Goal: Task Accomplishment & Management: Manage account settings

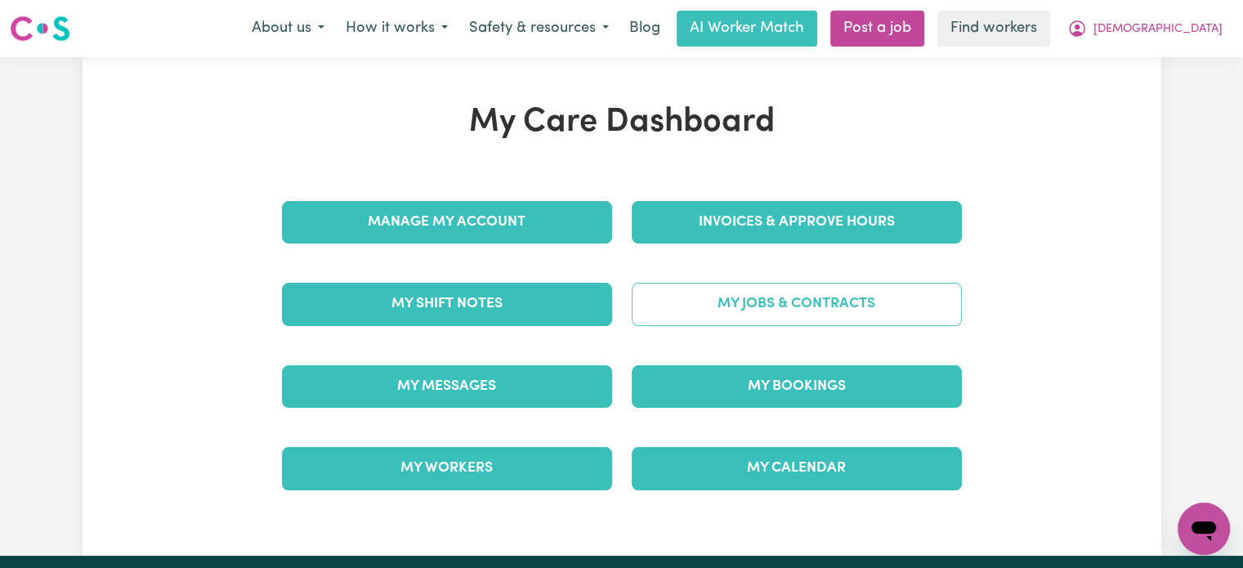
click at [832, 298] on link "My Jobs & Contracts" at bounding box center [797, 304] width 330 height 42
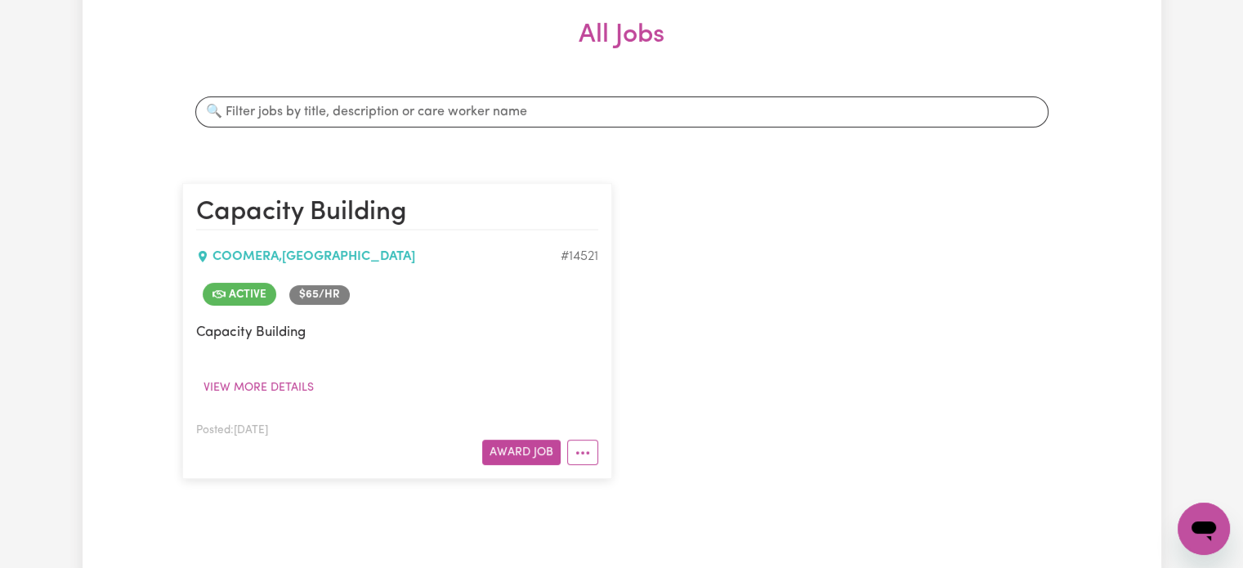
scroll to position [327, 0]
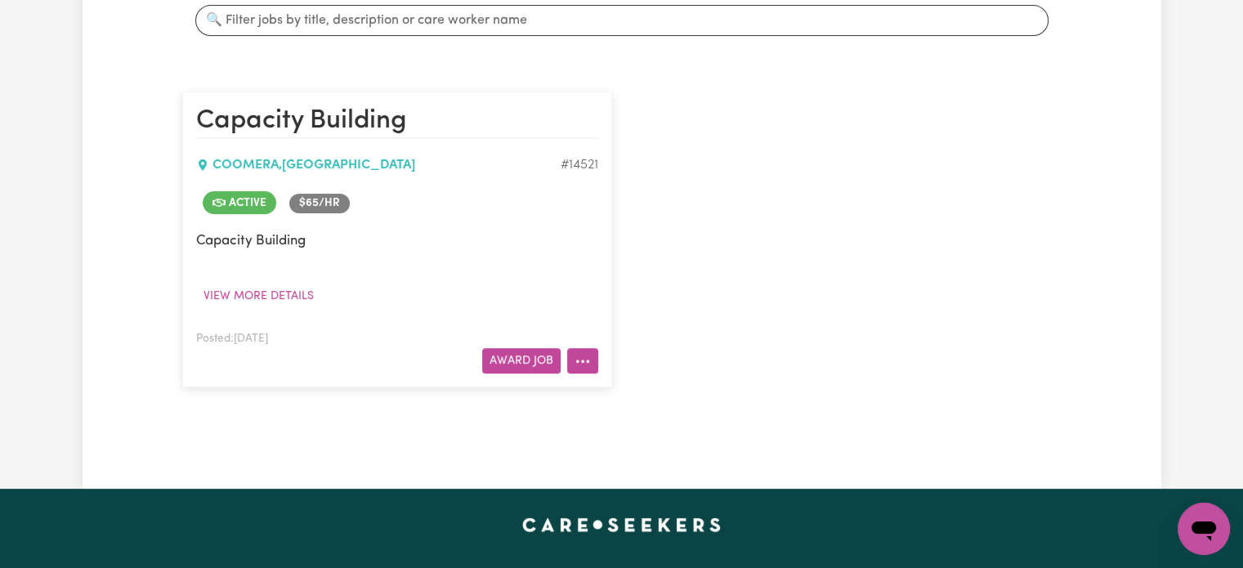
click at [587, 357] on button "More options" at bounding box center [582, 360] width 31 height 25
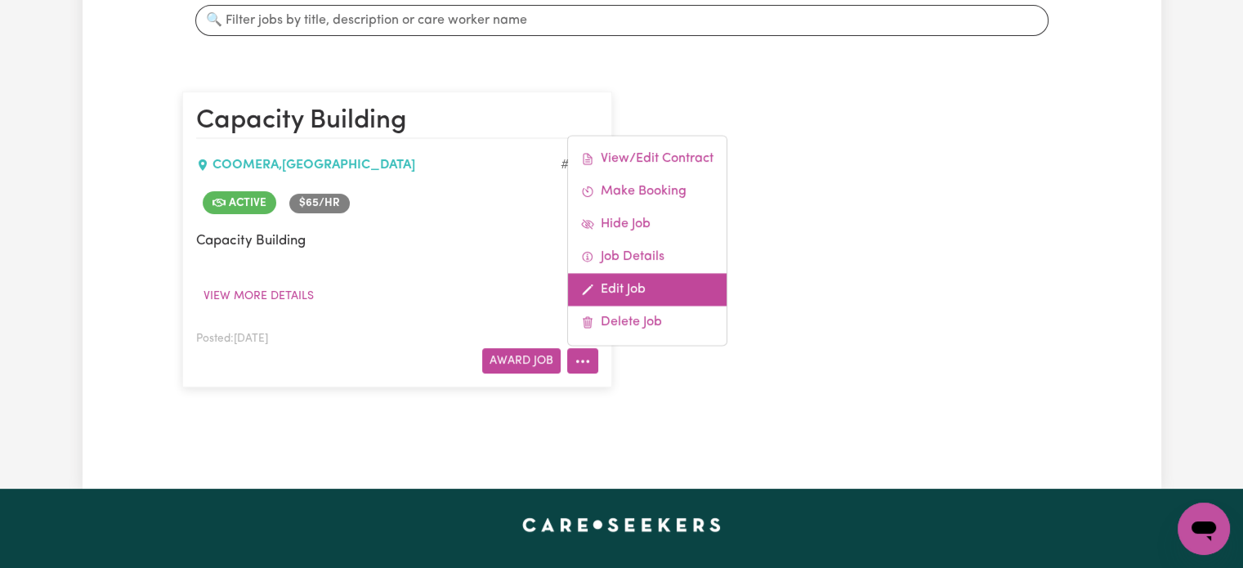
click at [666, 292] on link "Edit Job" at bounding box center [647, 289] width 158 height 33
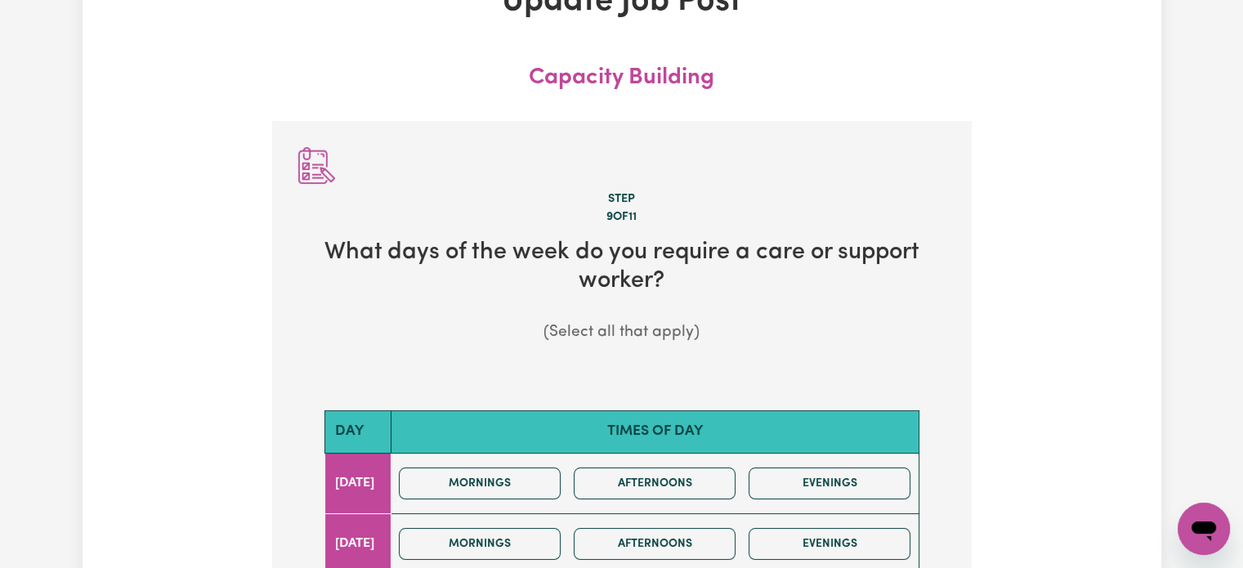
scroll to position [181, 0]
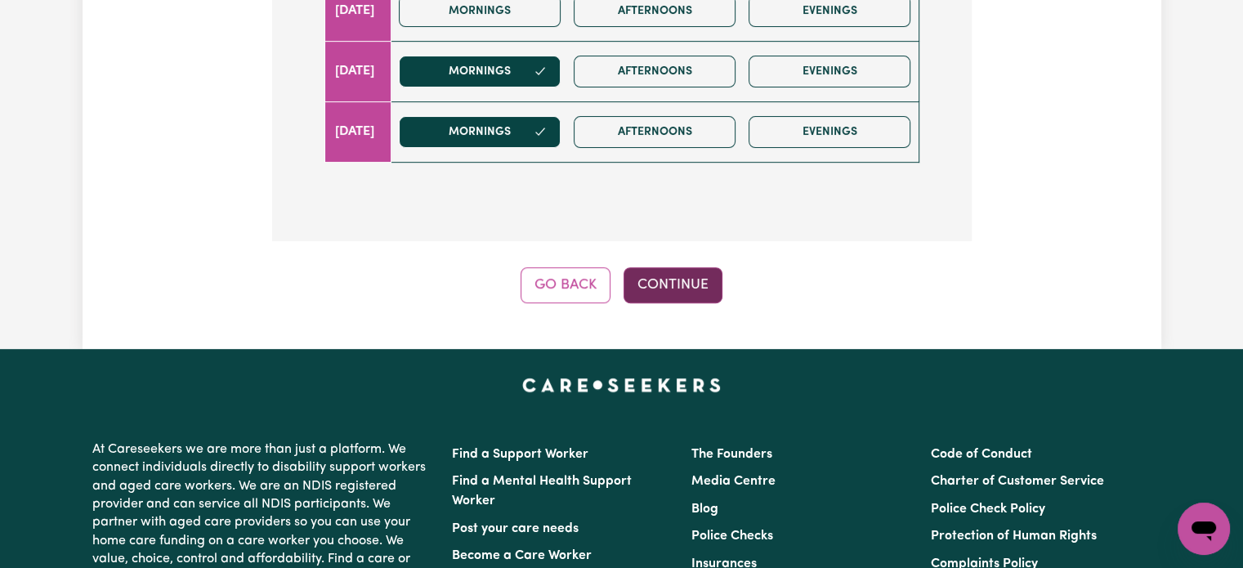
click at [677, 284] on button "Continue" at bounding box center [672, 285] width 99 height 36
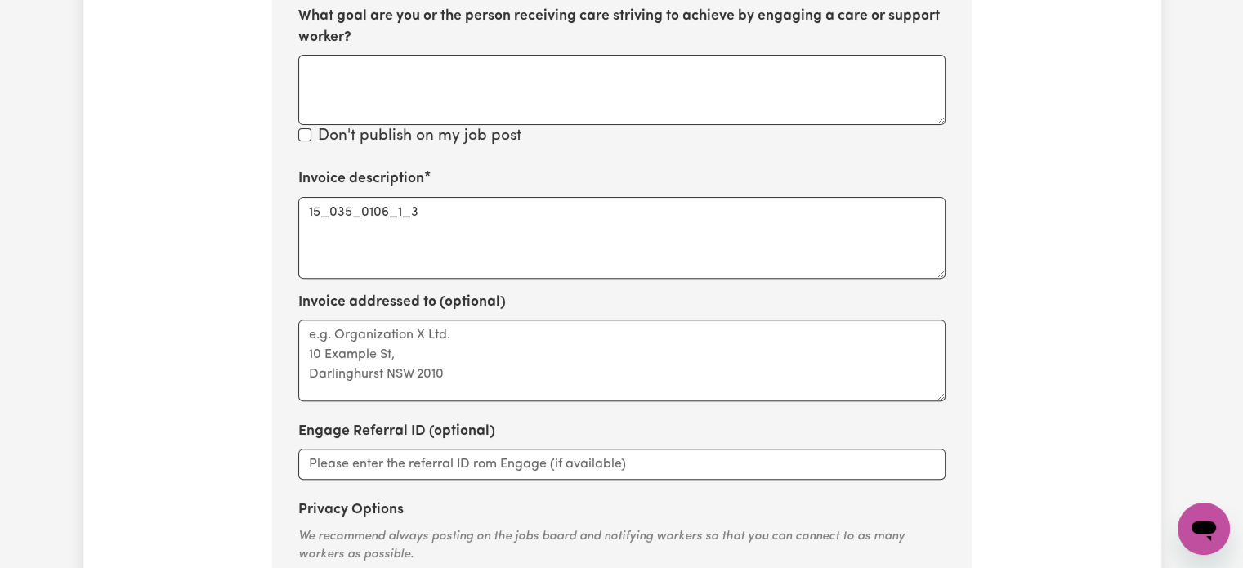
scroll to position [814, 0]
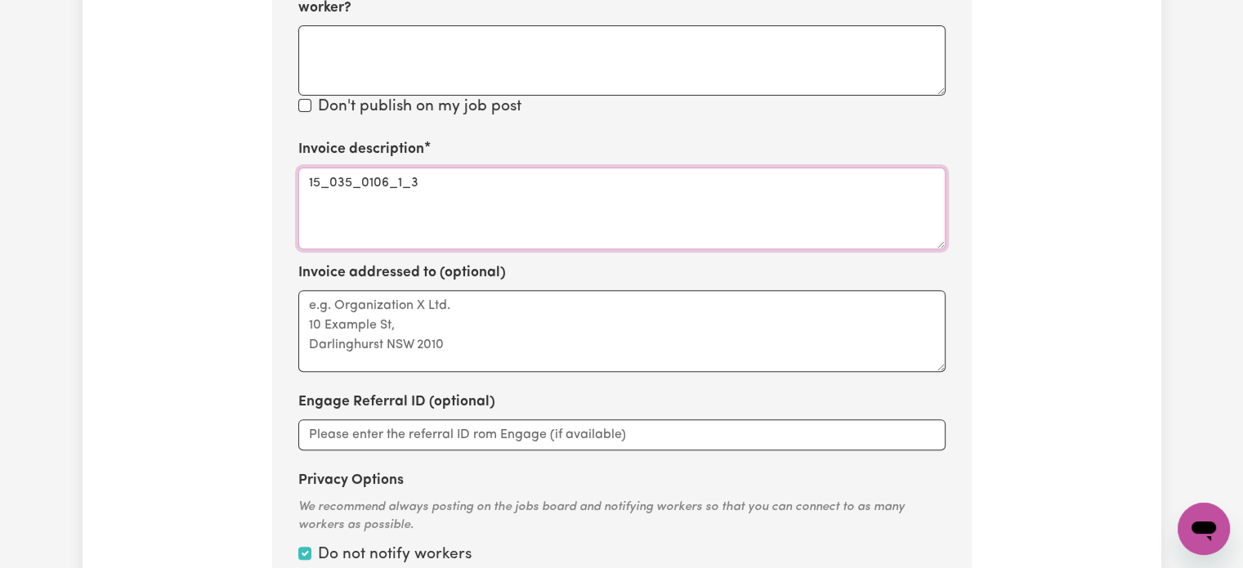
click at [536, 194] on textarea "15_035_0106_1_3" at bounding box center [621, 208] width 647 height 82
paste textarea "[EMAIL_ADDRESS][DOMAIN_NAME]"
drag, startPoint x: 587, startPoint y: 196, endPoint x: 273, endPoint y: 203, distance: 314.6
click at [273, 203] on section "Step 10 of 11 Please personalise your care and support request with a title and…" at bounding box center [621, 29] width 699 height 1203
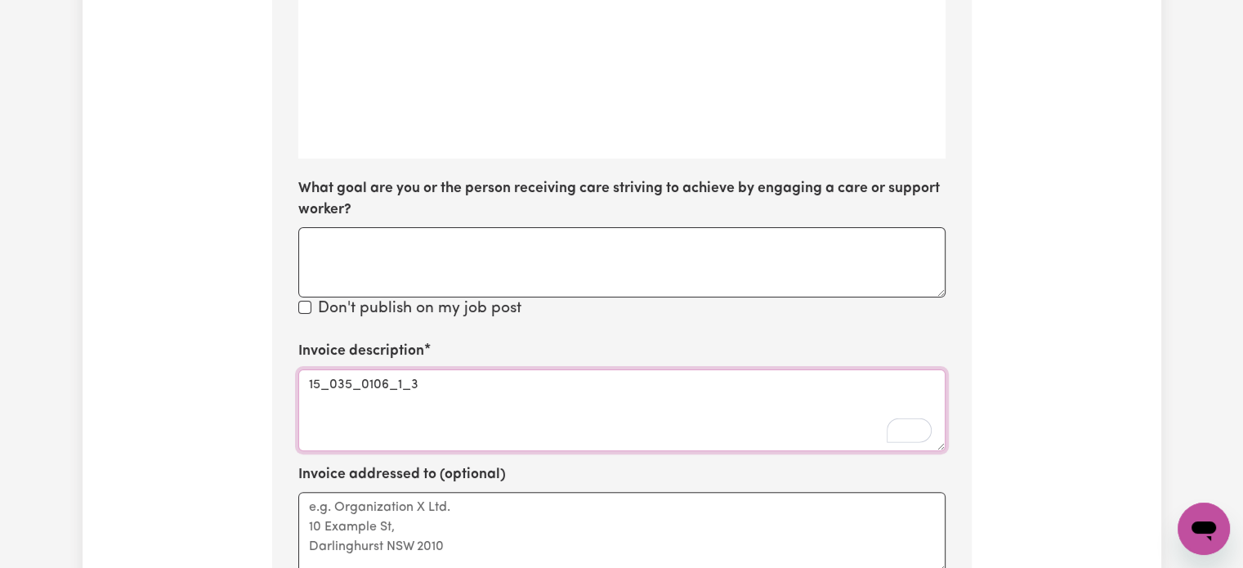
scroll to position [324, 0]
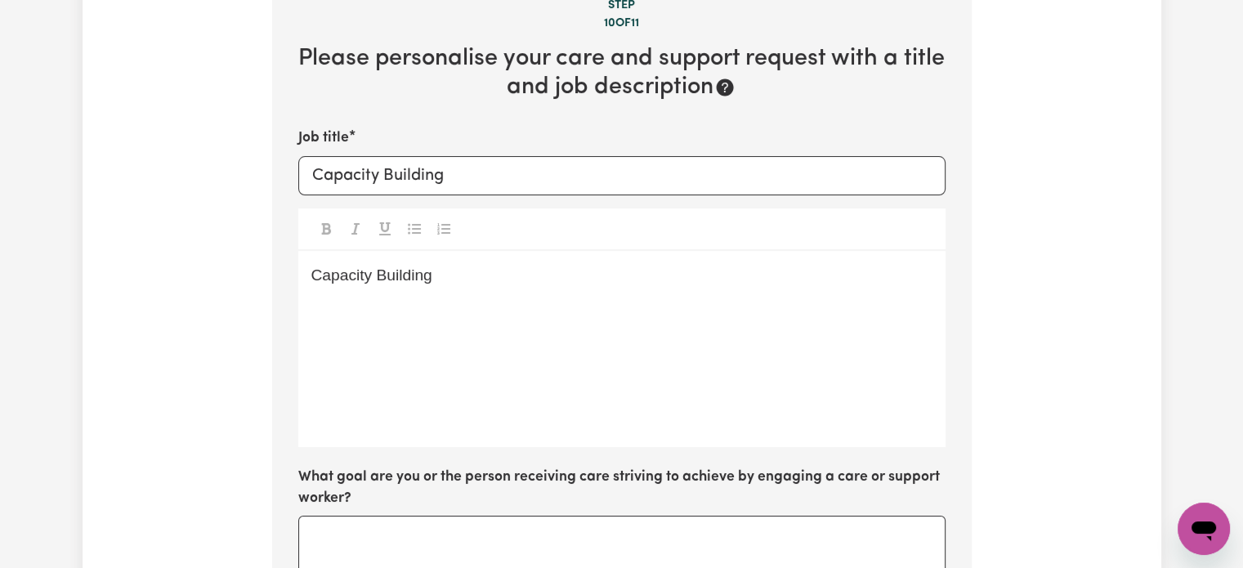
type textarea "15_035_0106_1_3"
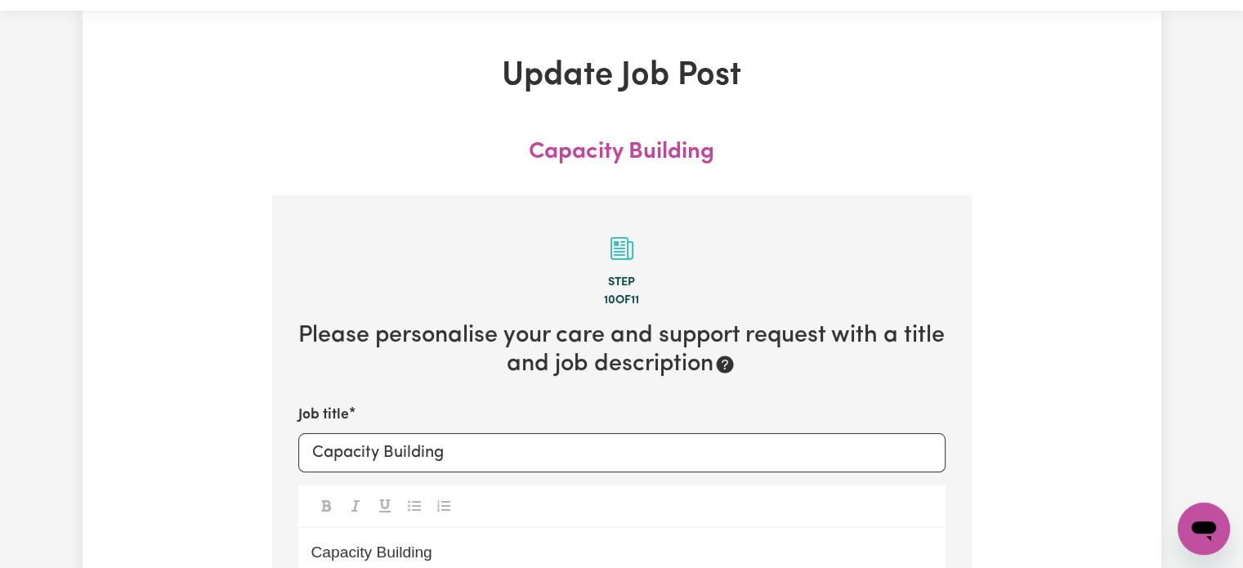
scroll to position [0, 0]
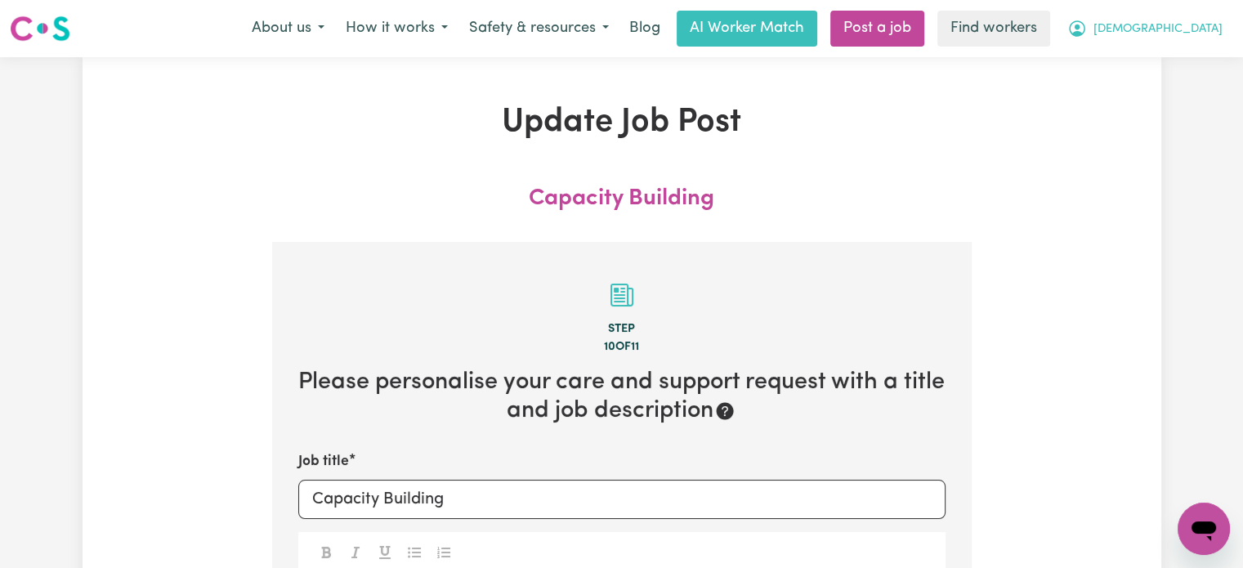
click at [1185, 42] on button "[DEMOGRAPHIC_DATA]" at bounding box center [1144, 28] width 176 height 34
click at [1181, 62] on link "My Dashboard" at bounding box center [1167, 63] width 129 height 31
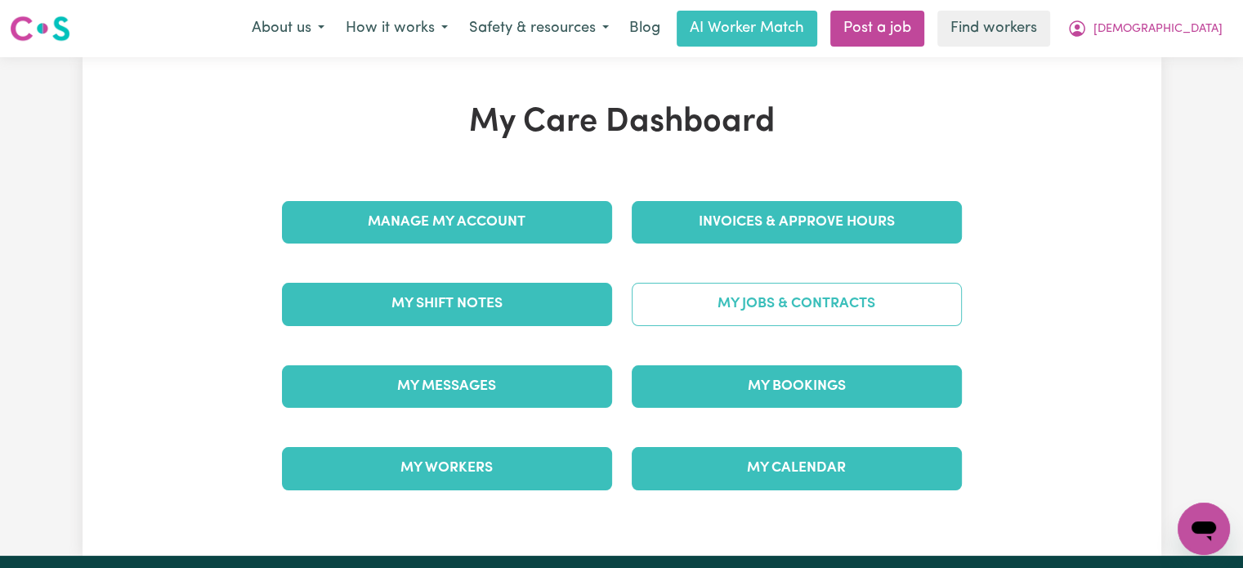
click at [762, 297] on link "My Jobs & Contracts" at bounding box center [797, 304] width 330 height 42
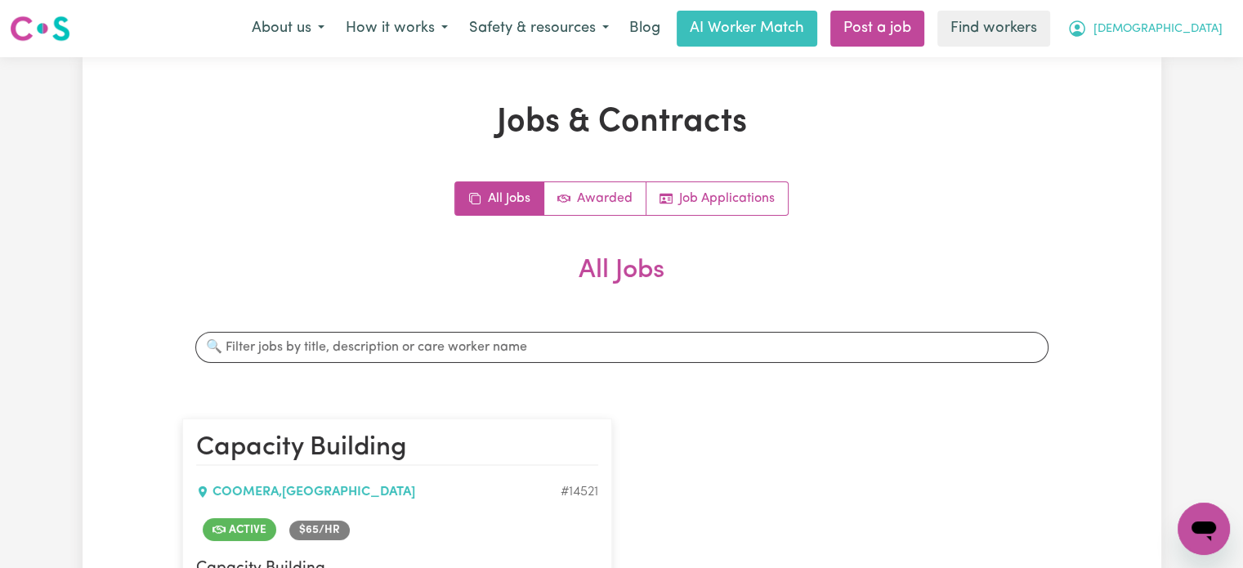
click at [1176, 33] on span "[DEMOGRAPHIC_DATA]" at bounding box center [1157, 29] width 129 height 18
click at [1162, 63] on link "My Dashboard" at bounding box center [1167, 63] width 129 height 31
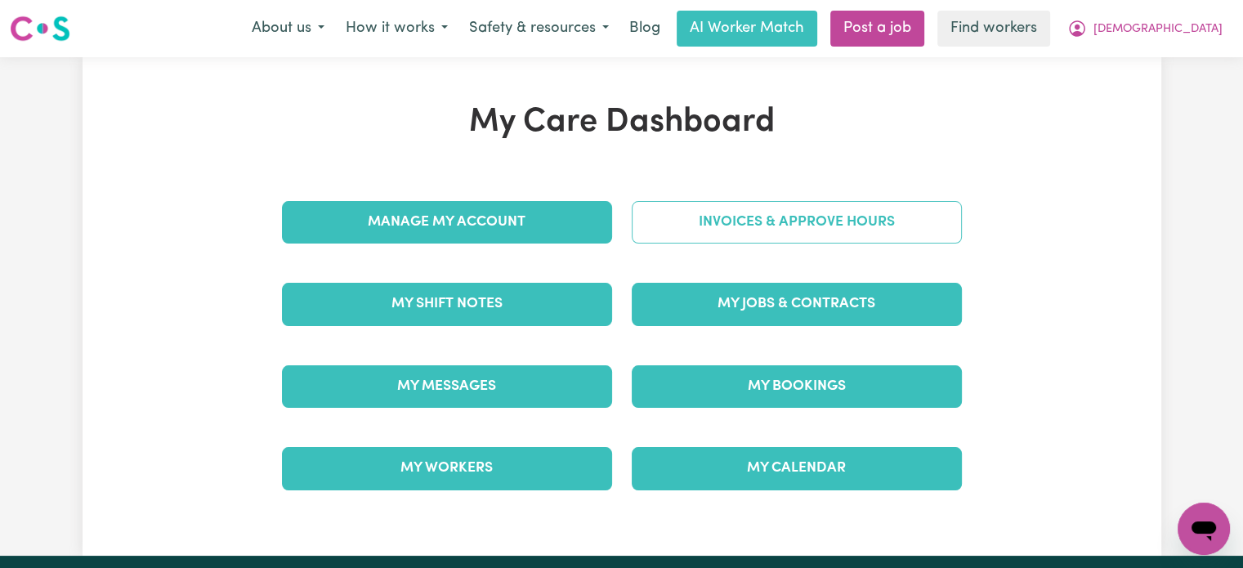
click at [787, 225] on link "Invoices & Approve Hours" at bounding box center [797, 222] width 330 height 42
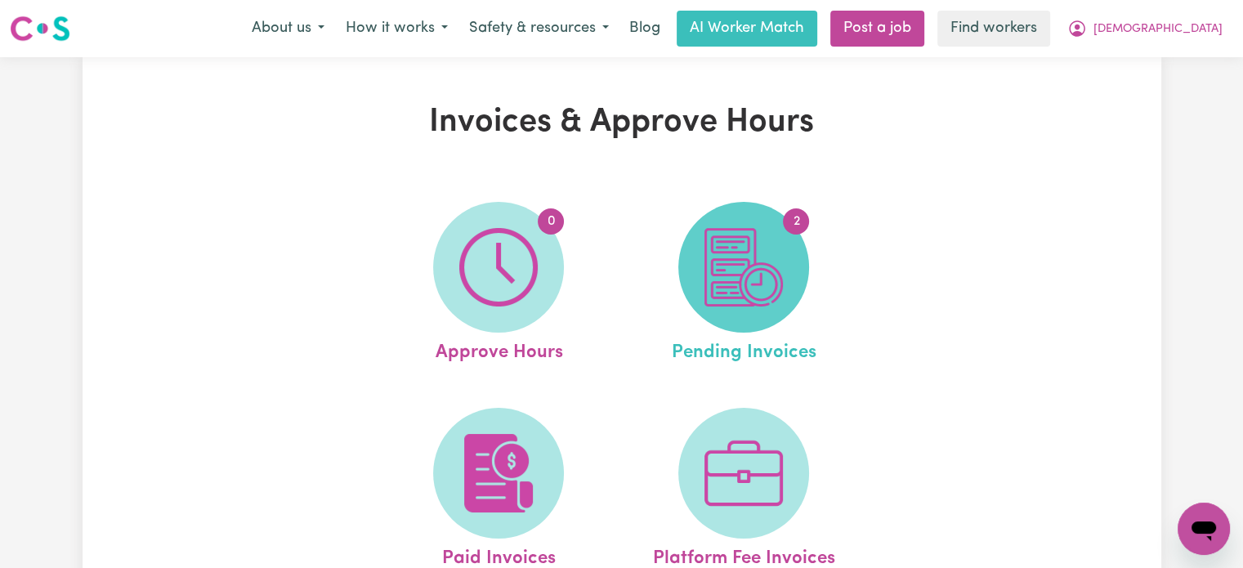
click at [755, 286] on img at bounding box center [743, 267] width 78 height 78
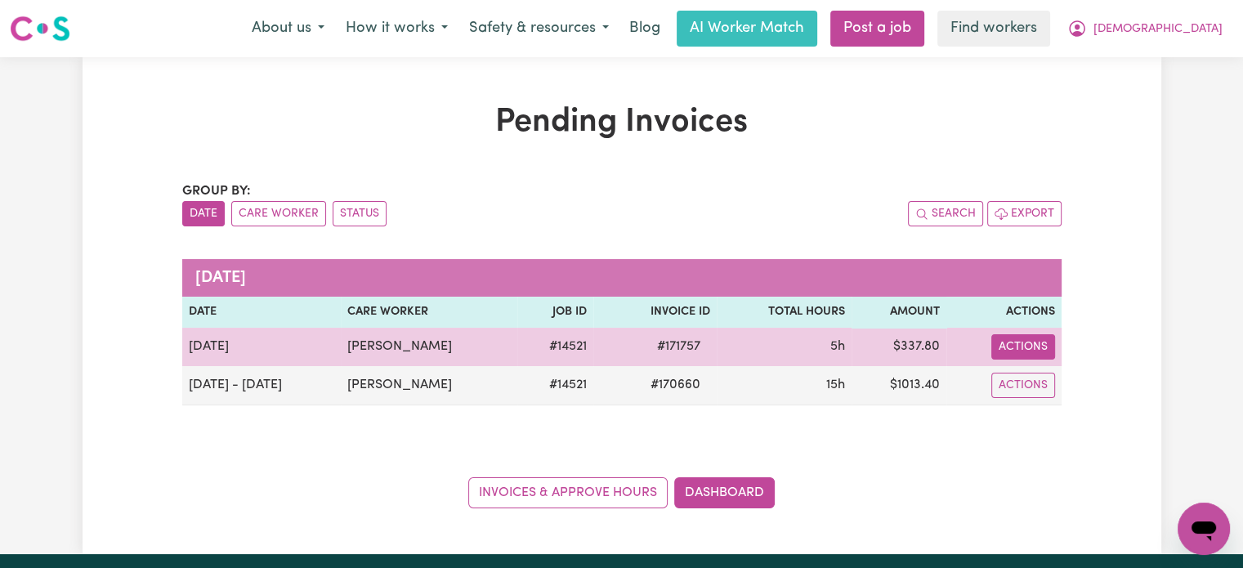
click at [1033, 346] on button "Actions" at bounding box center [1023, 346] width 64 height 25
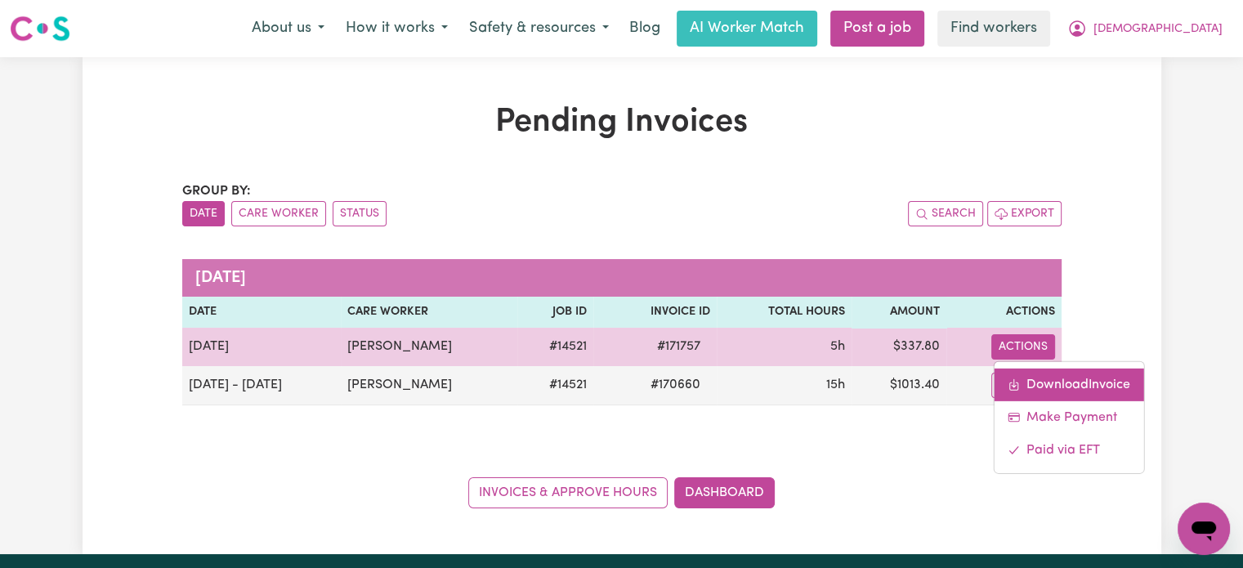
click at [1047, 385] on link "Download Invoice" at bounding box center [1068, 384] width 150 height 33
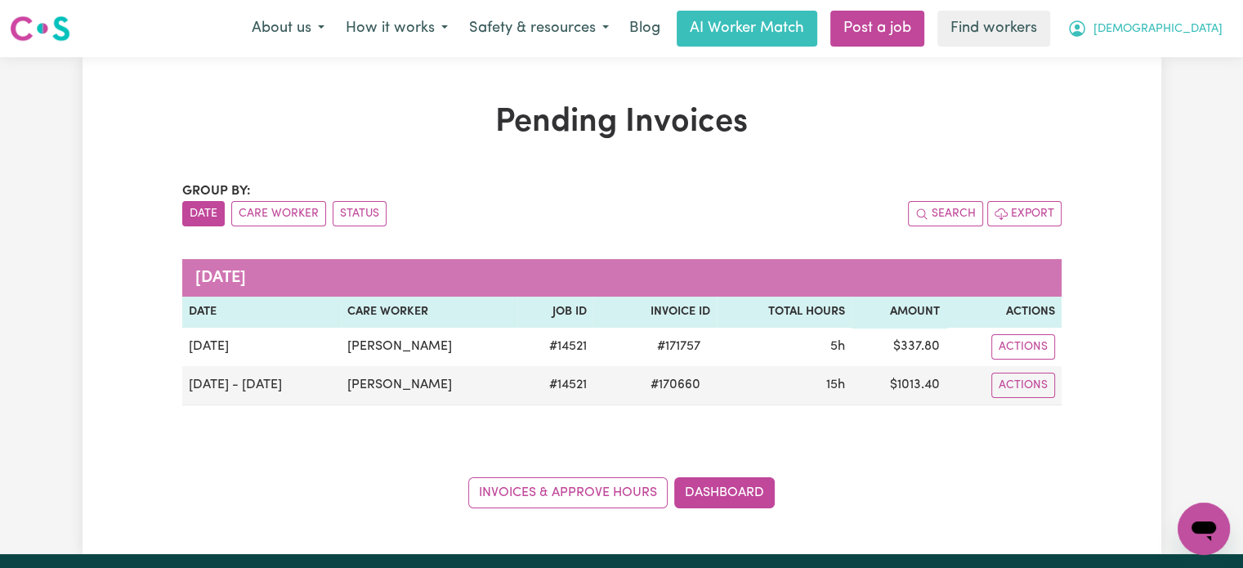
click at [1170, 37] on span "[DEMOGRAPHIC_DATA]" at bounding box center [1157, 29] width 129 height 18
click at [1169, 63] on link "My Dashboard" at bounding box center [1167, 63] width 129 height 31
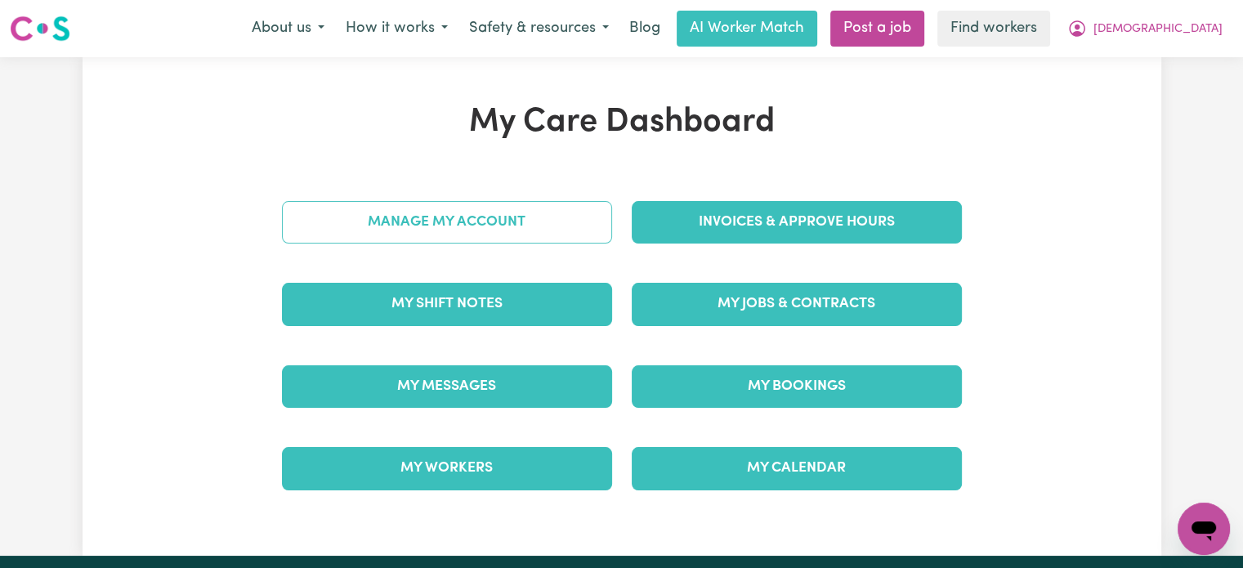
click at [464, 229] on link "Manage My Account" at bounding box center [447, 222] width 330 height 42
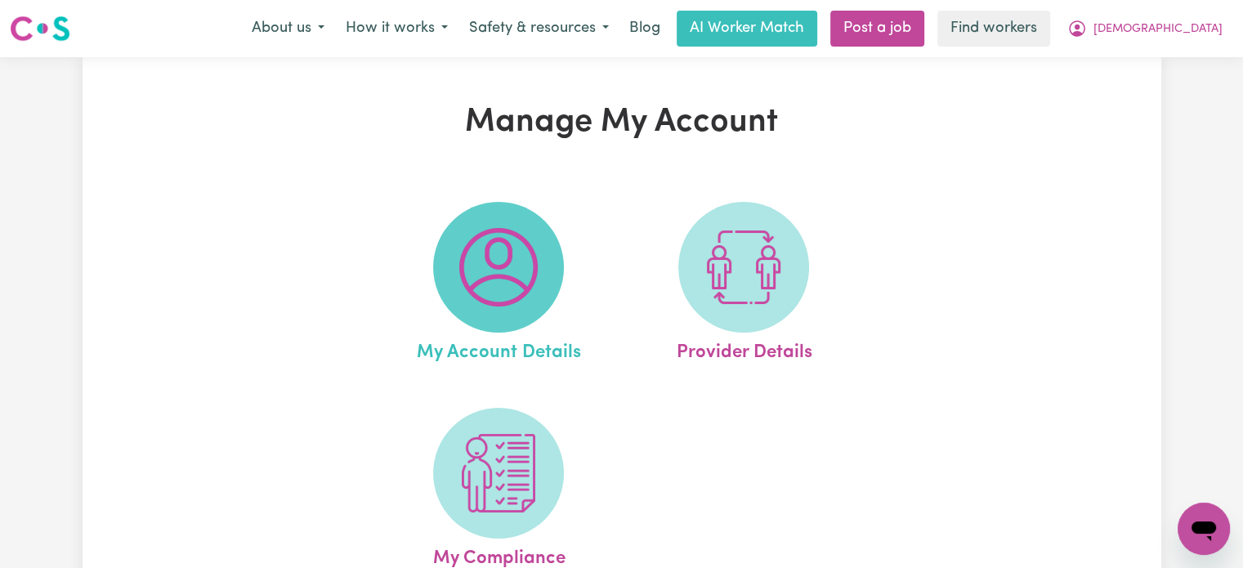
click at [454, 236] on span at bounding box center [498, 267] width 131 height 131
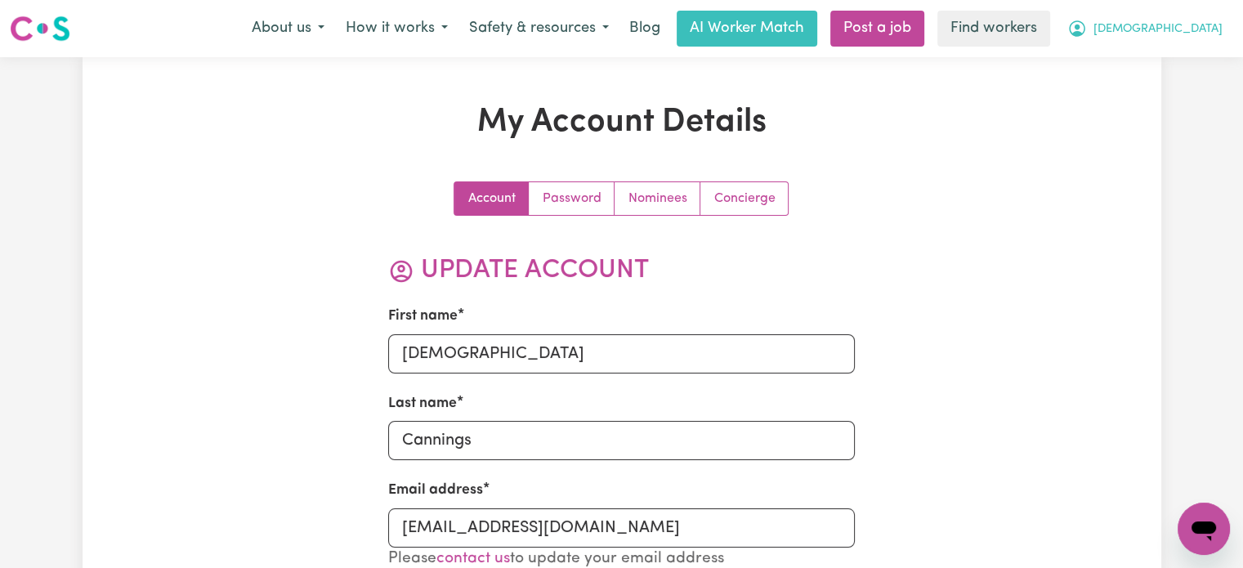
click at [1171, 35] on span "[DEMOGRAPHIC_DATA]" at bounding box center [1157, 29] width 129 height 18
click at [1160, 51] on link "My Dashboard" at bounding box center [1167, 63] width 129 height 31
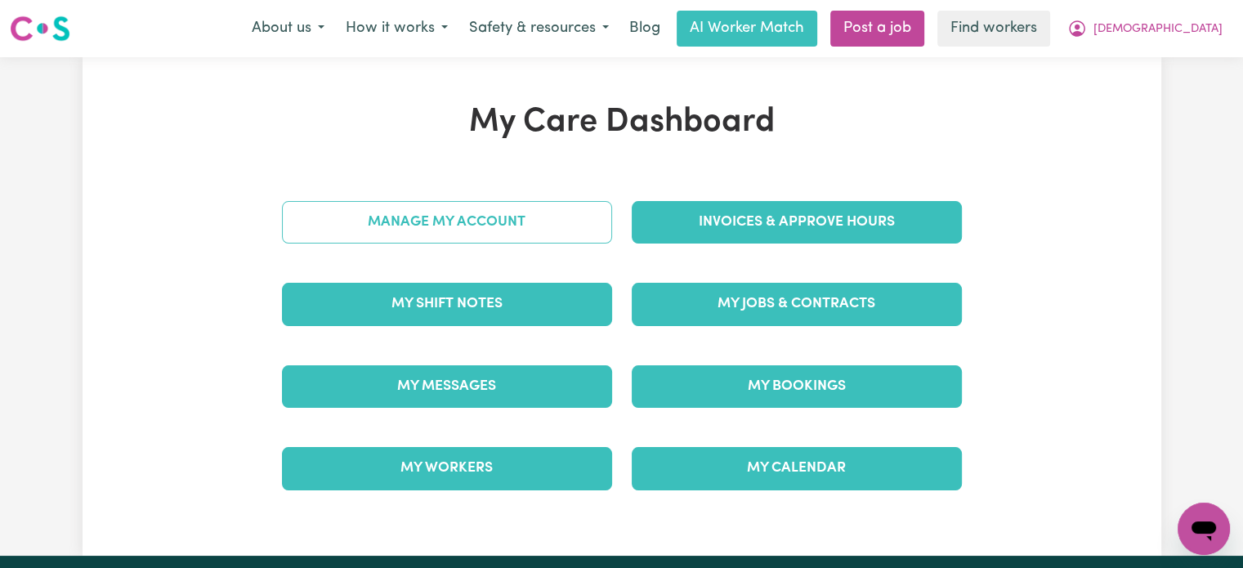
click at [529, 225] on link "Manage My Account" at bounding box center [447, 222] width 330 height 42
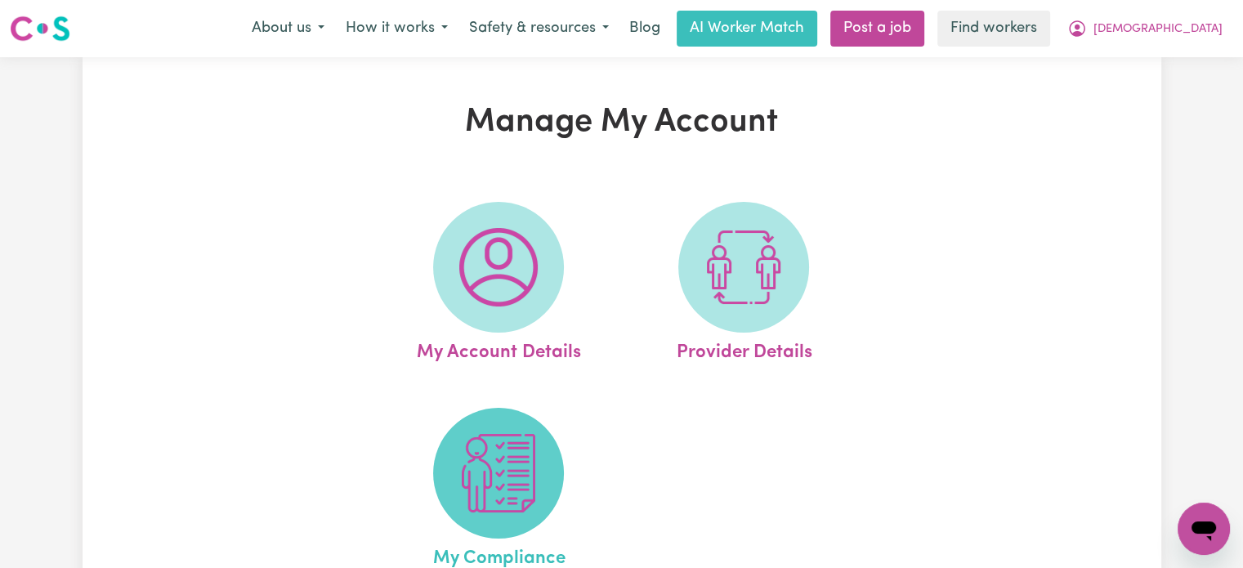
click at [520, 444] on img at bounding box center [498, 473] width 78 height 78
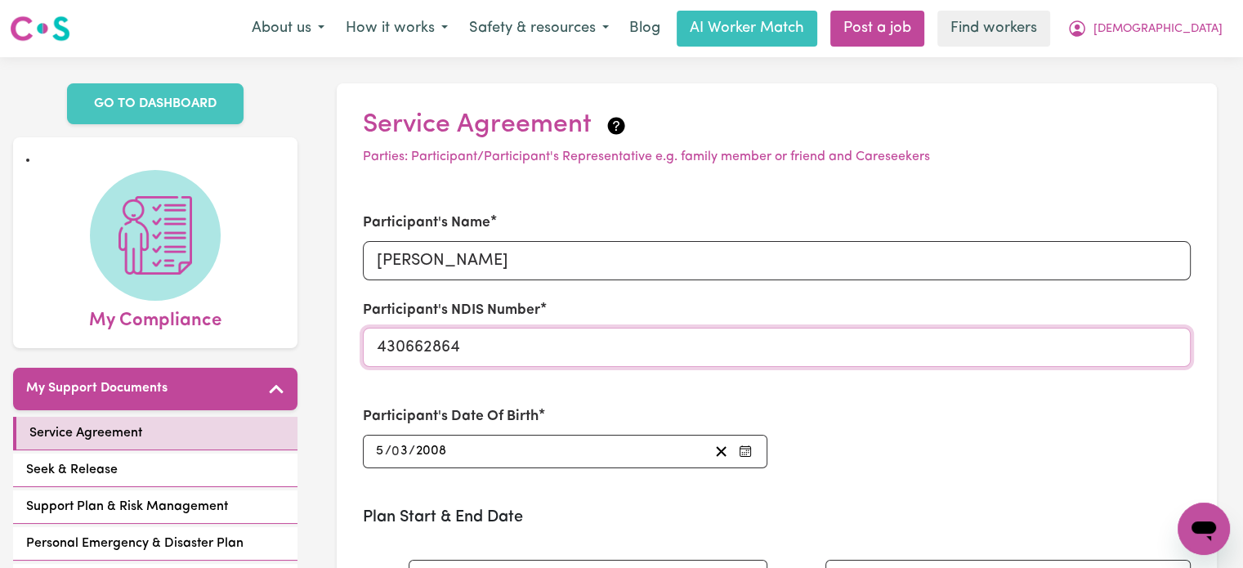
click at [477, 348] on input "430662864" at bounding box center [777, 347] width 828 height 39
paste input "[EMAIL_ADDRESS][DOMAIN_NAME]"
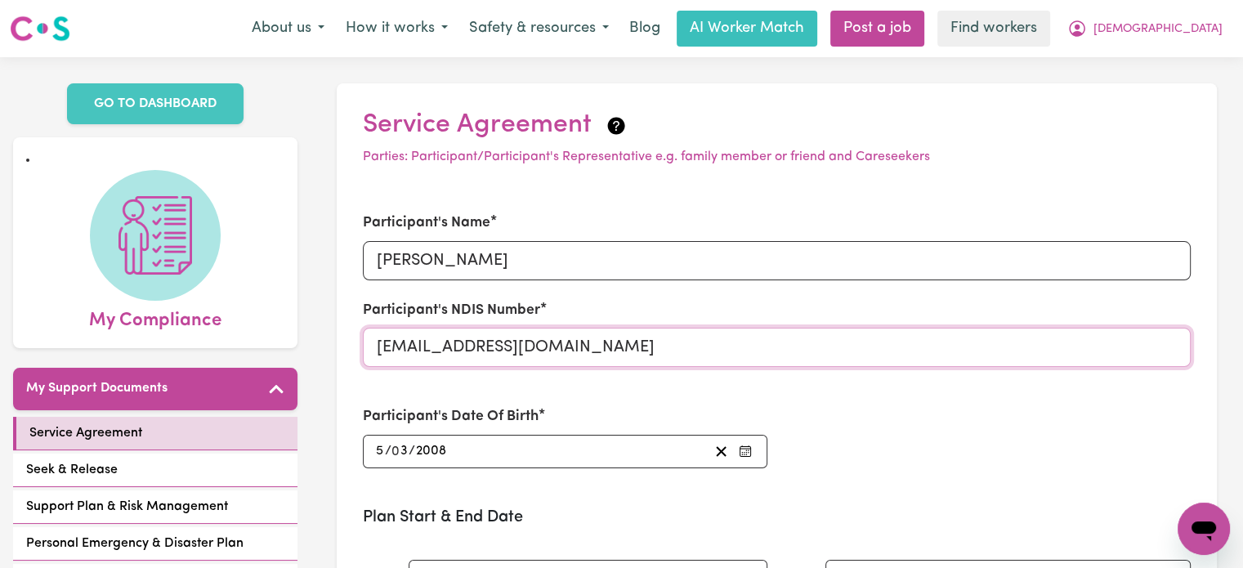
click at [443, 355] on input "[EMAIL_ADDRESS][DOMAIN_NAME]" at bounding box center [777, 347] width 828 height 39
paste input "430625246"
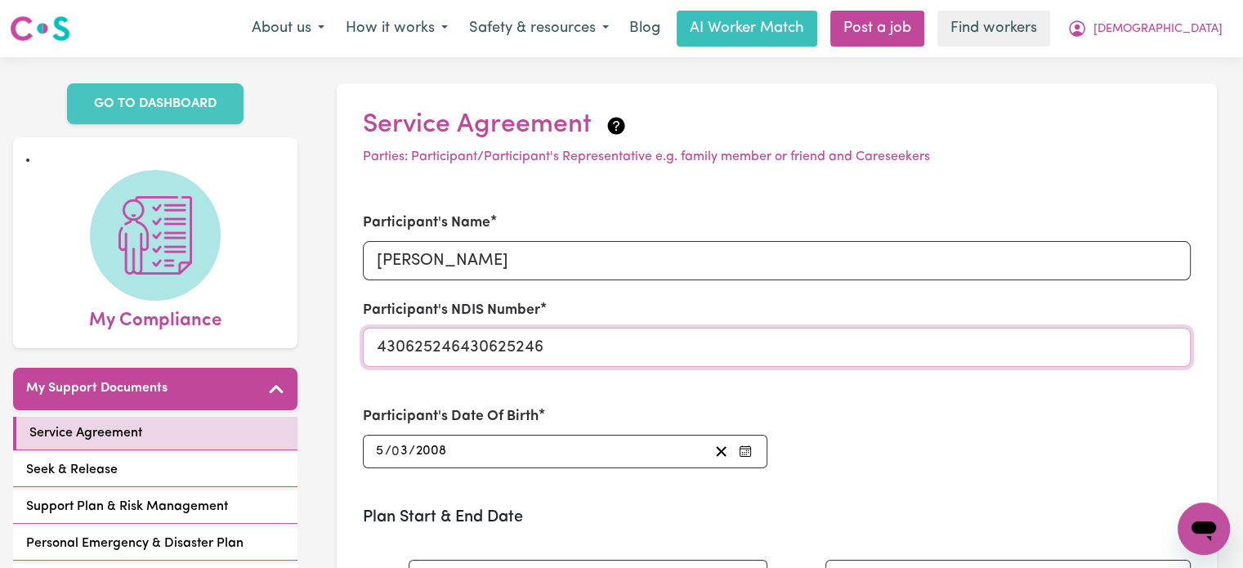
click at [487, 348] on input "430625246430625246" at bounding box center [777, 347] width 828 height 39
paste input "text"
click at [835, 398] on div "Participant's Name [PERSON_NAME] Participant's NDIS Number 430625246 Participan…" at bounding box center [776, 340] width 847 height 294
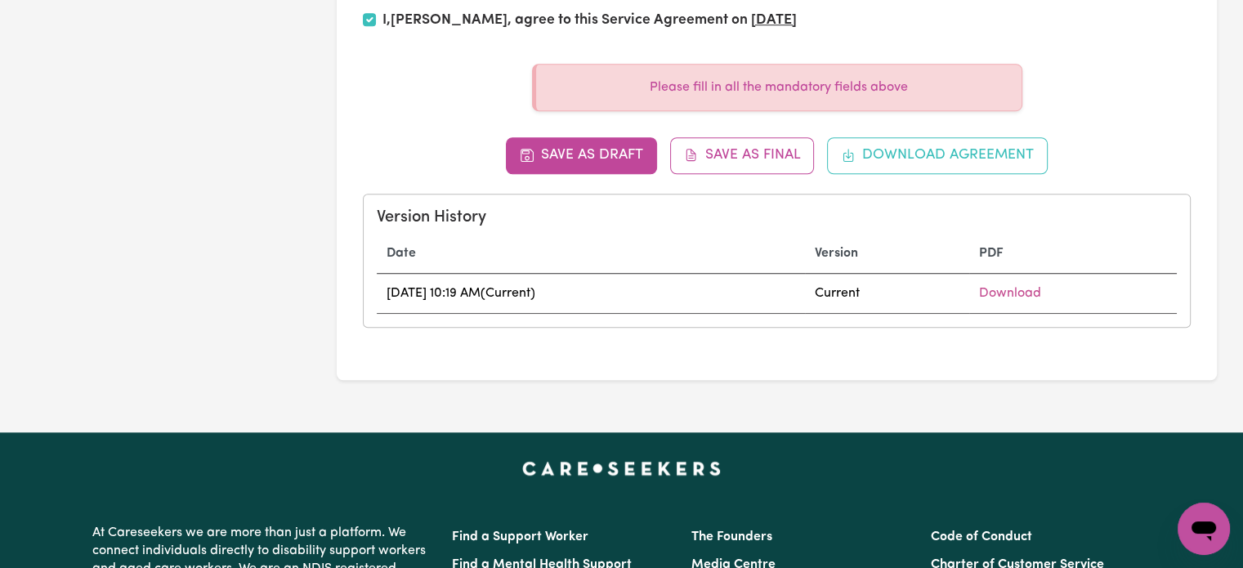
scroll to position [1062, 0]
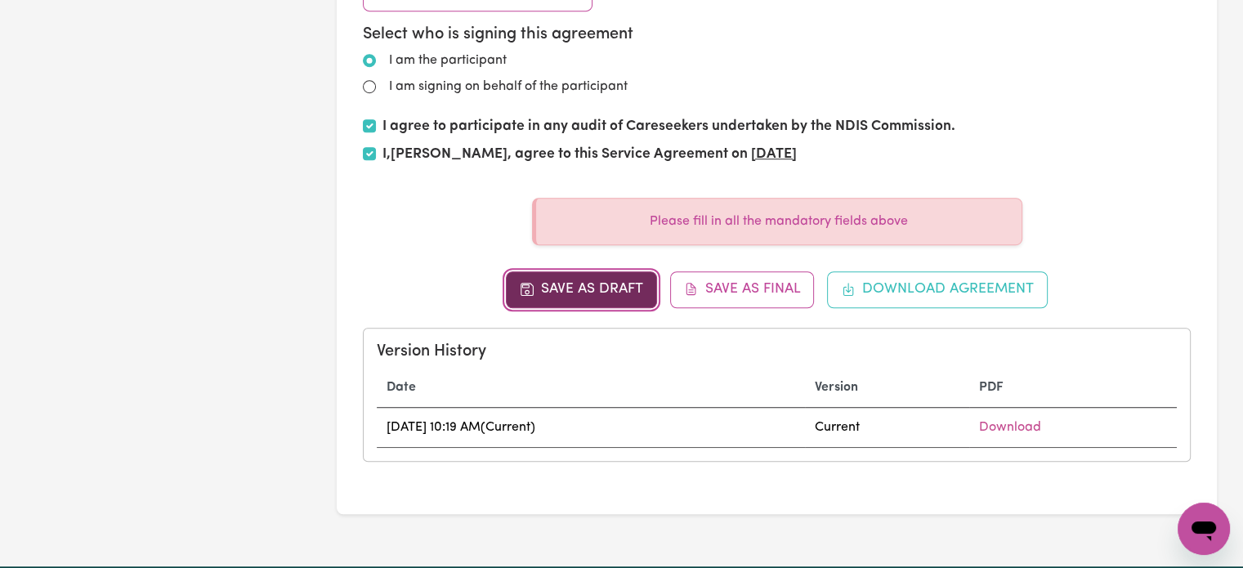
click at [602, 292] on button "Save as Draft" at bounding box center [581, 289] width 151 height 36
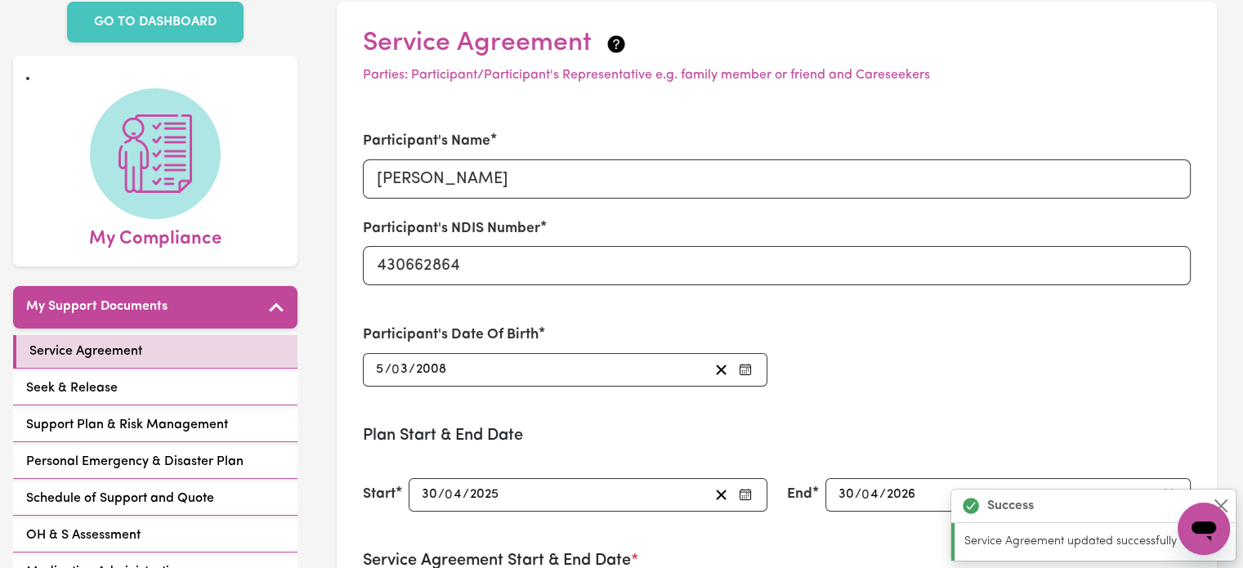
type input "430625246"
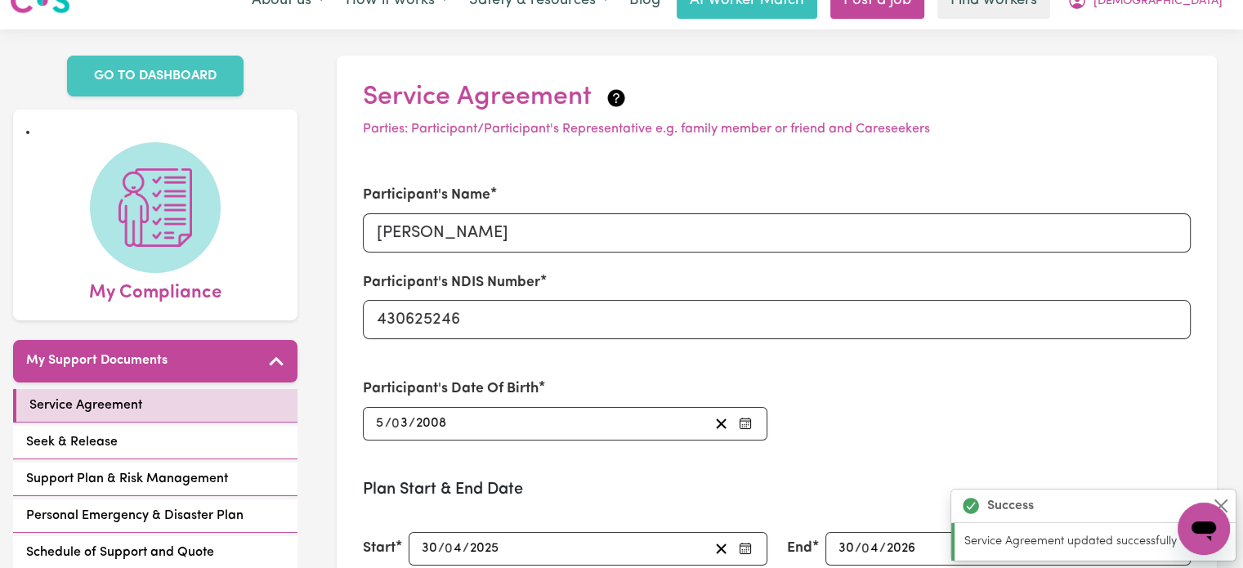
scroll to position [0, 0]
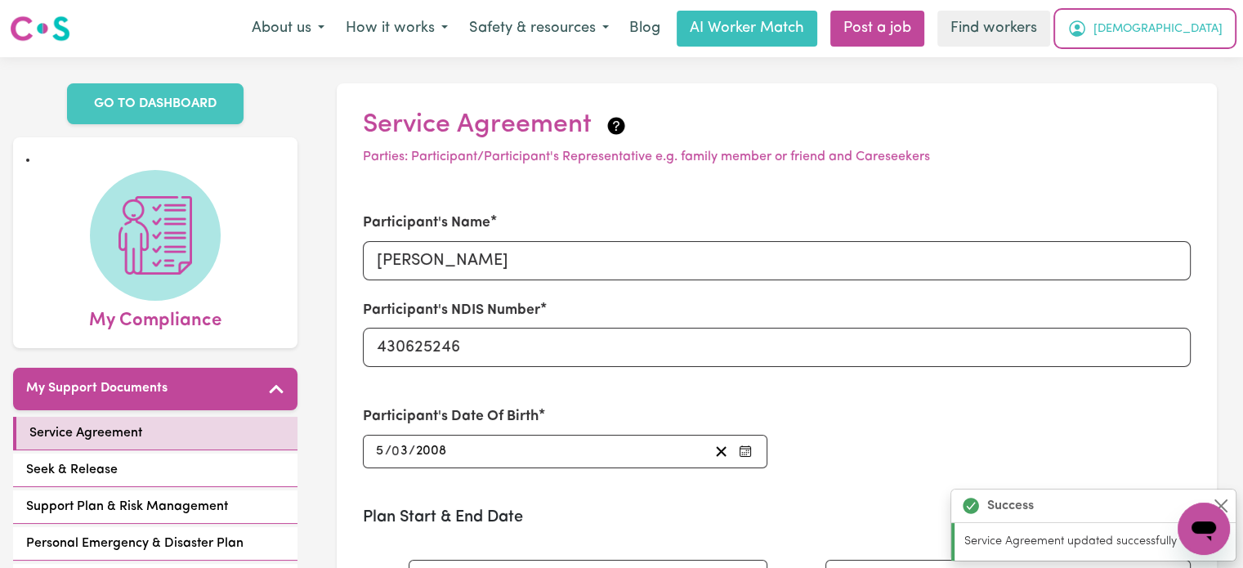
click at [1201, 33] on span "[DEMOGRAPHIC_DATA]" at bounding box center [1157, 29] width 129 height 18
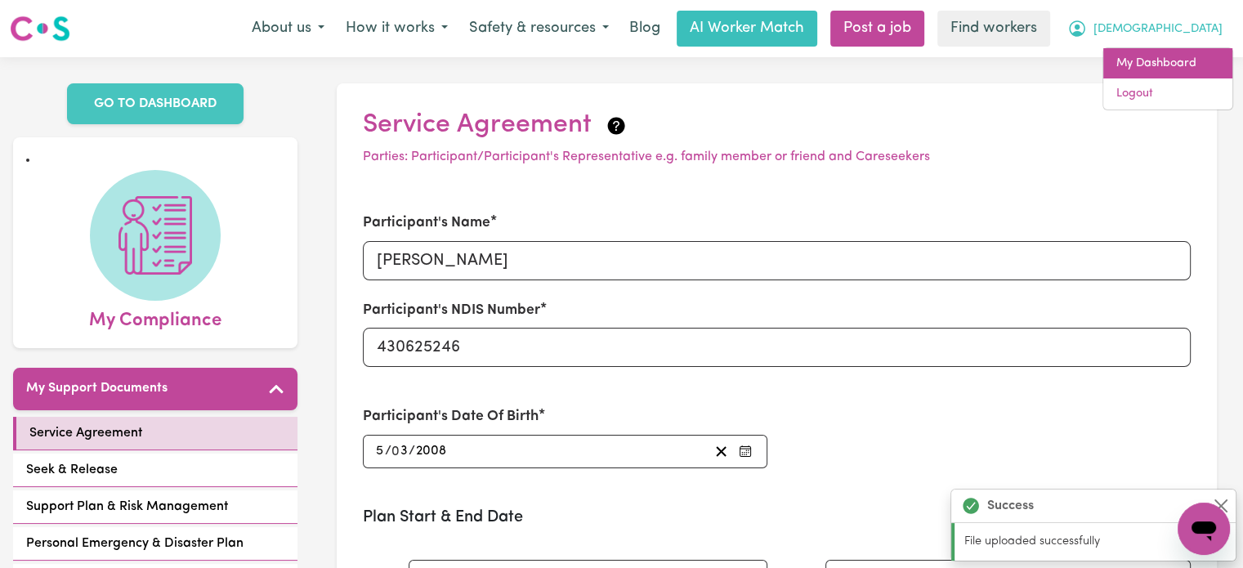
click at [1196, 63] on link "My Dashboard" at bounding box center [1167, 63] width 129 height 31
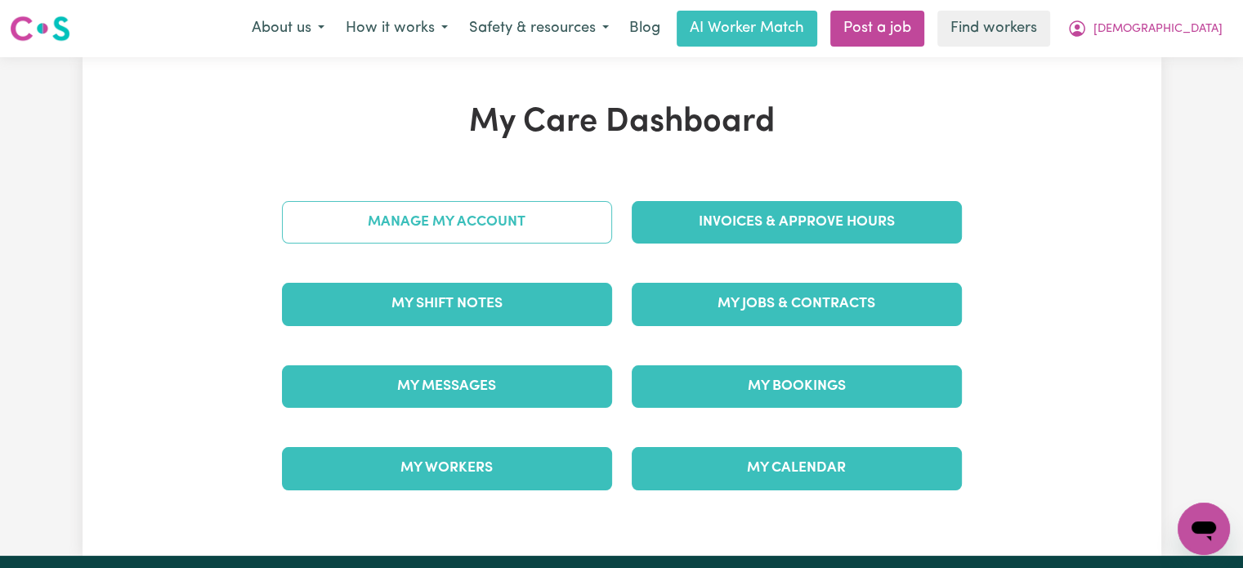
click at [516, 225] on link "Manage My Account" at bounding box center [447, 222] width 330 height 42
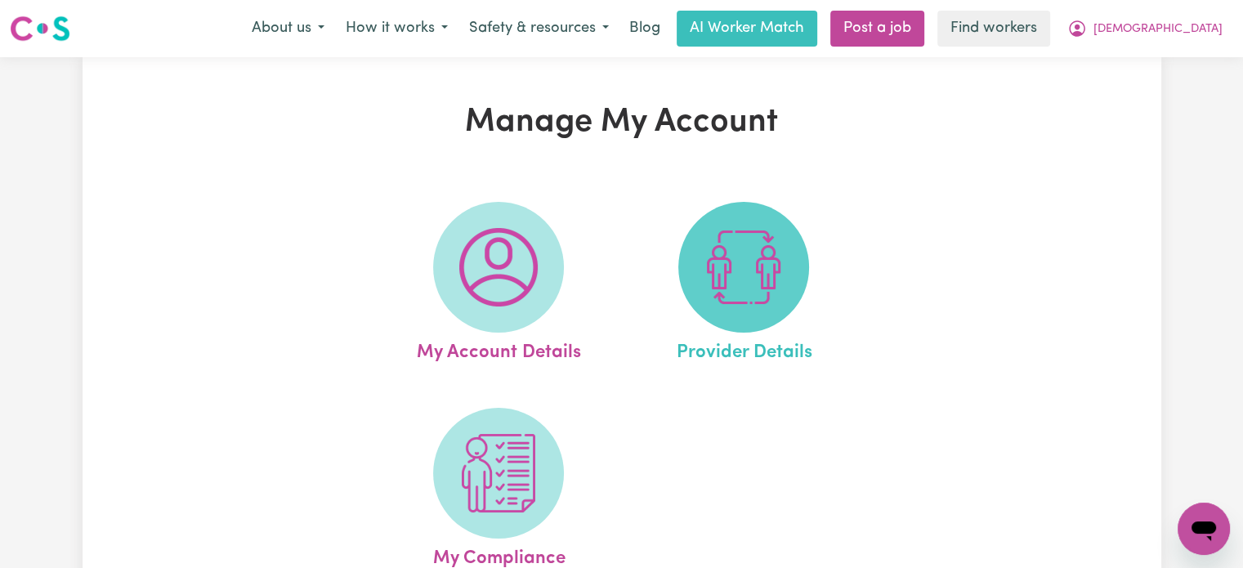
click at [761, 233] on img at bounding box center [743, 267] width 78 height 78
select select "NDIS_FUNDING_AGENCY_MANAGED"
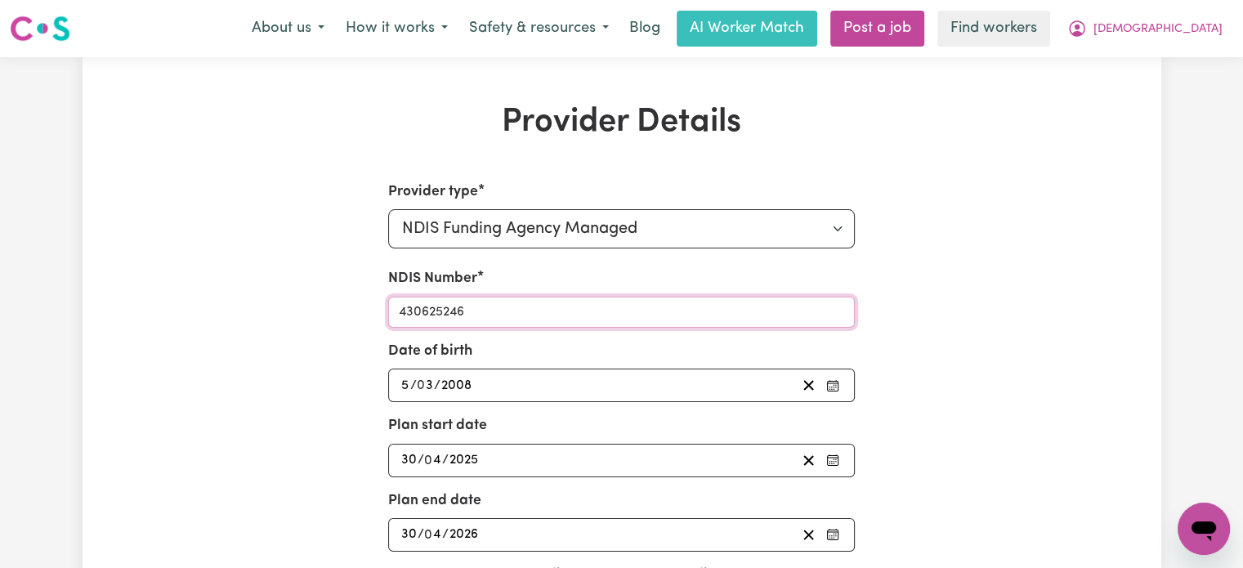
click at [485, 318] on input "430625246" at bounding box center [621, 312] width 466 height 31
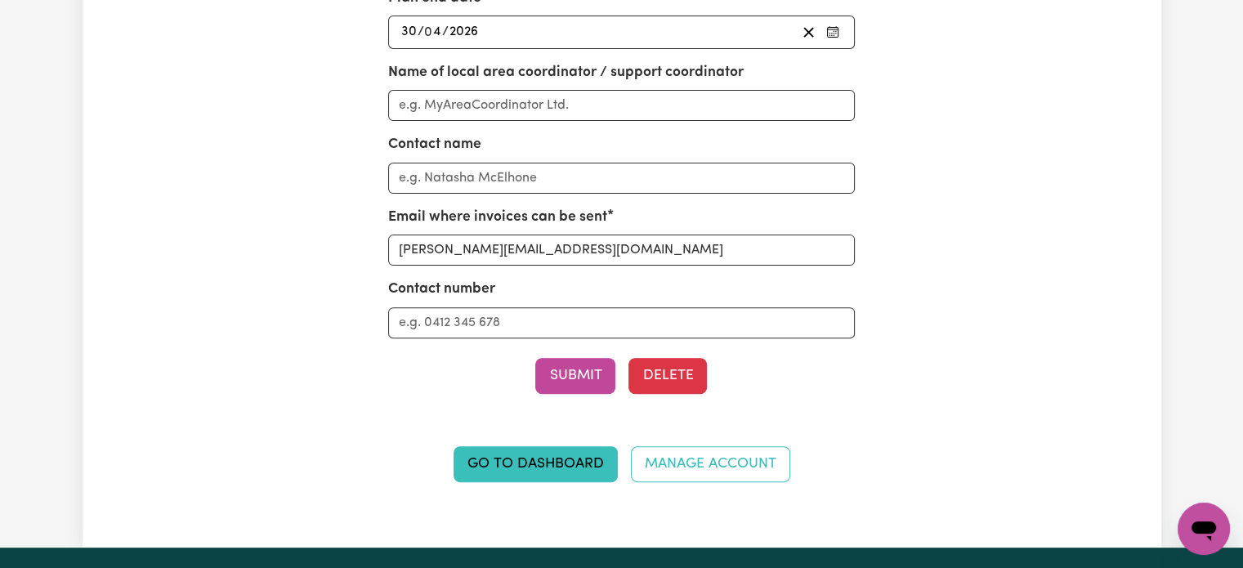
scroll to position [654, 0]
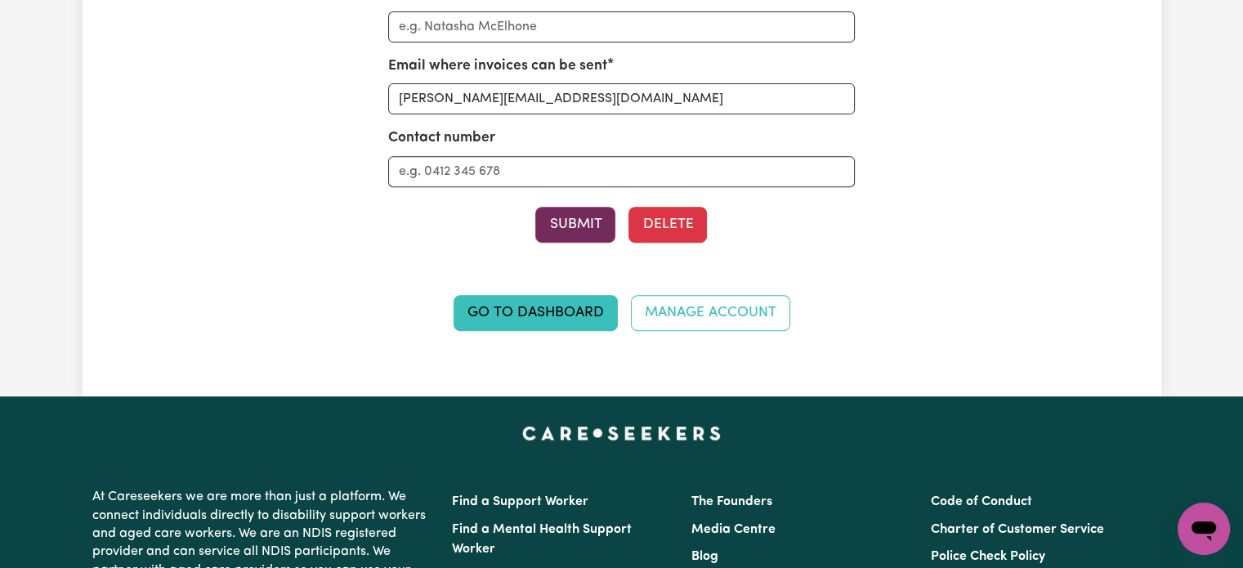
click at [584, 234] on button "Submit" at bounding box center [575, 225] width 80 height 36
